Goal: Check status: Check status

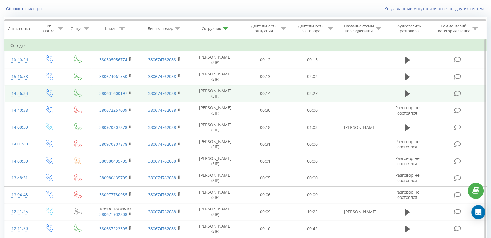
scroll to position [73, 0]
